Goal: Find contact information: Find contact information

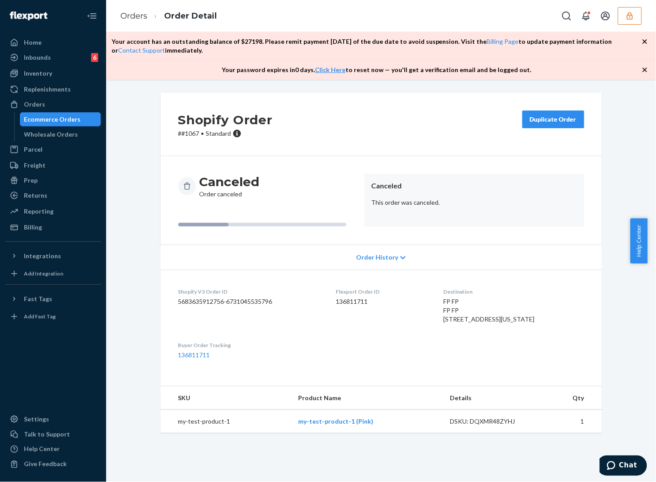
click at [623, 15] on button "button" at bounding box center [630, 16] width 24 height 18
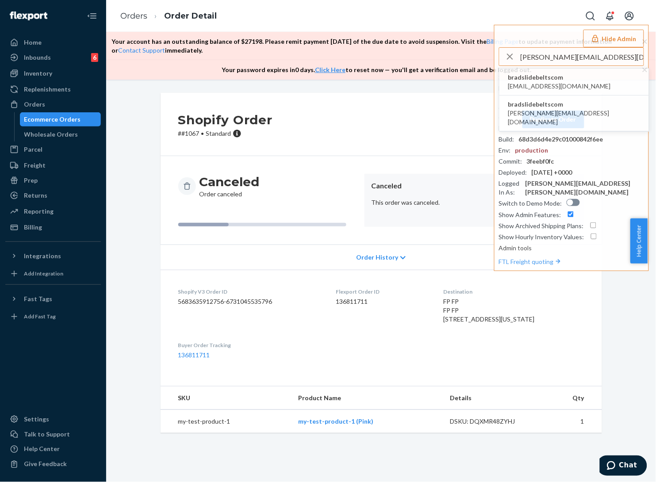
type input "[PERSON_NAME][EMAIL_ADDRESS][DOMAIN_NAME]"
click at [584, 84] on li "bradslidebeltscom accounting@slidebelts.com" at bounding box center [573, 82] width 149 height 27
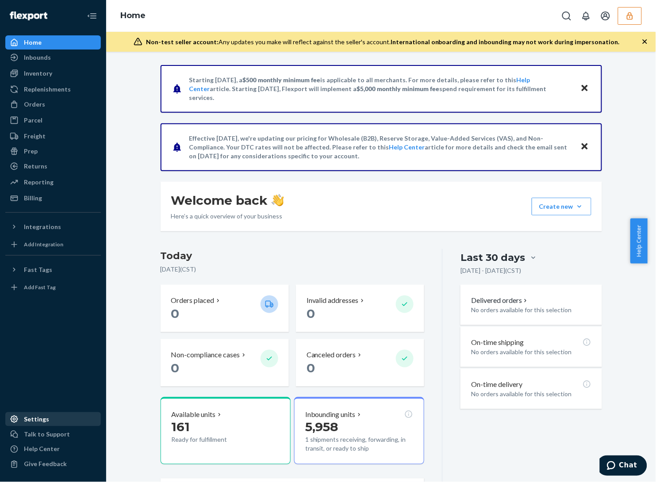
click at [49, 422] on div "Settings" at bounding box center [53, 419] width 94 height 12
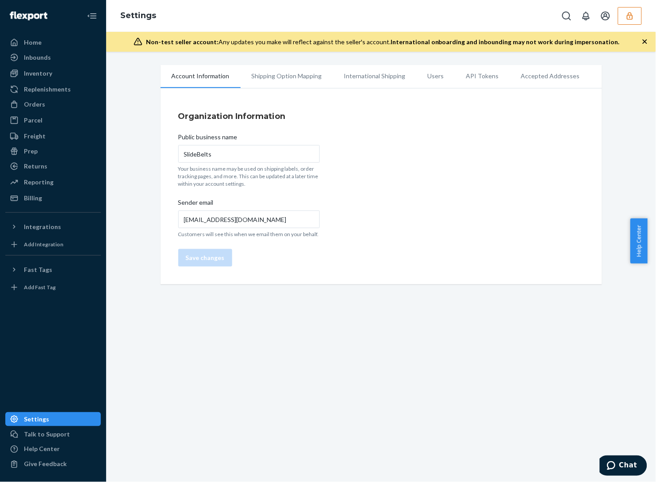
click at [421, 74] on li "Users" at bounding box center [436, 76] width 38 height 22
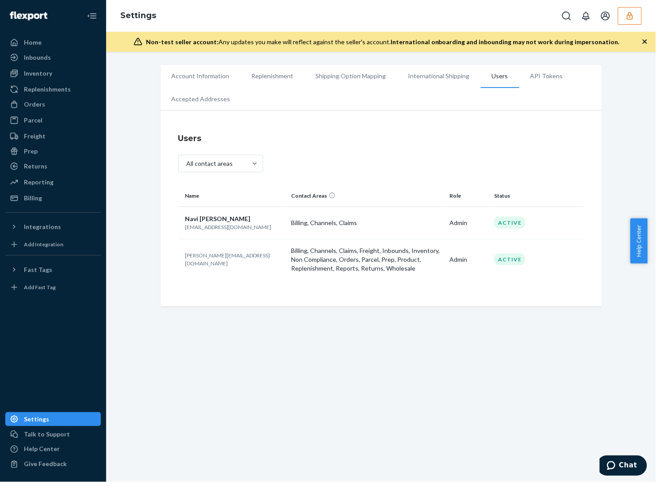
click at [637, 19] on button "button" at bounding box center [630, 16] width 24 height 18
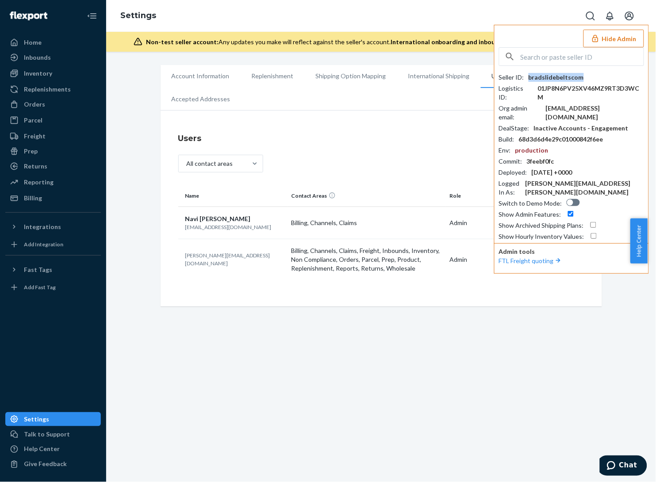
click at [560, 75] on div "bradslidebeltscom" at bounding box center [555, 77] width 55 height 9
copy div "bradslidebeltscom"
click at [583, 104] on div "[EMAIL_ADDRESS][DOMAIN_NAME]" at bounding box center [595, 113] width 98 height 18
copy div "[EMAIL_ADDRESS][DOMAIN_NAME]"
click at [567, 76] on div "bradslidebeltscom" at bounding box center [555, 77] width 55 height 9
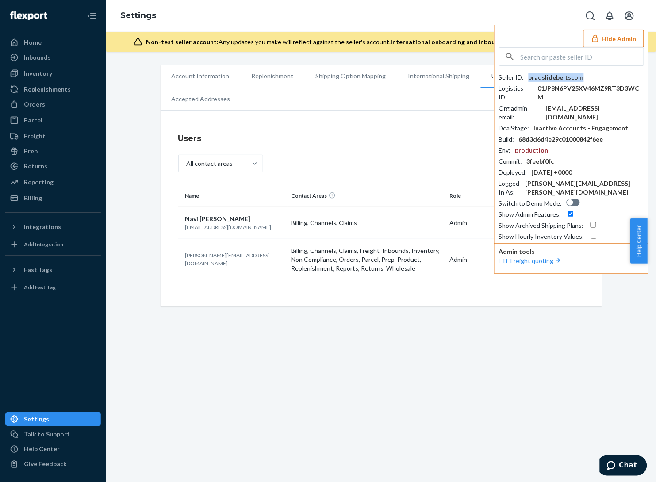
copy div "bradslidebeltscom"
